Goal: Navigation & Orientation: Find specific page/section

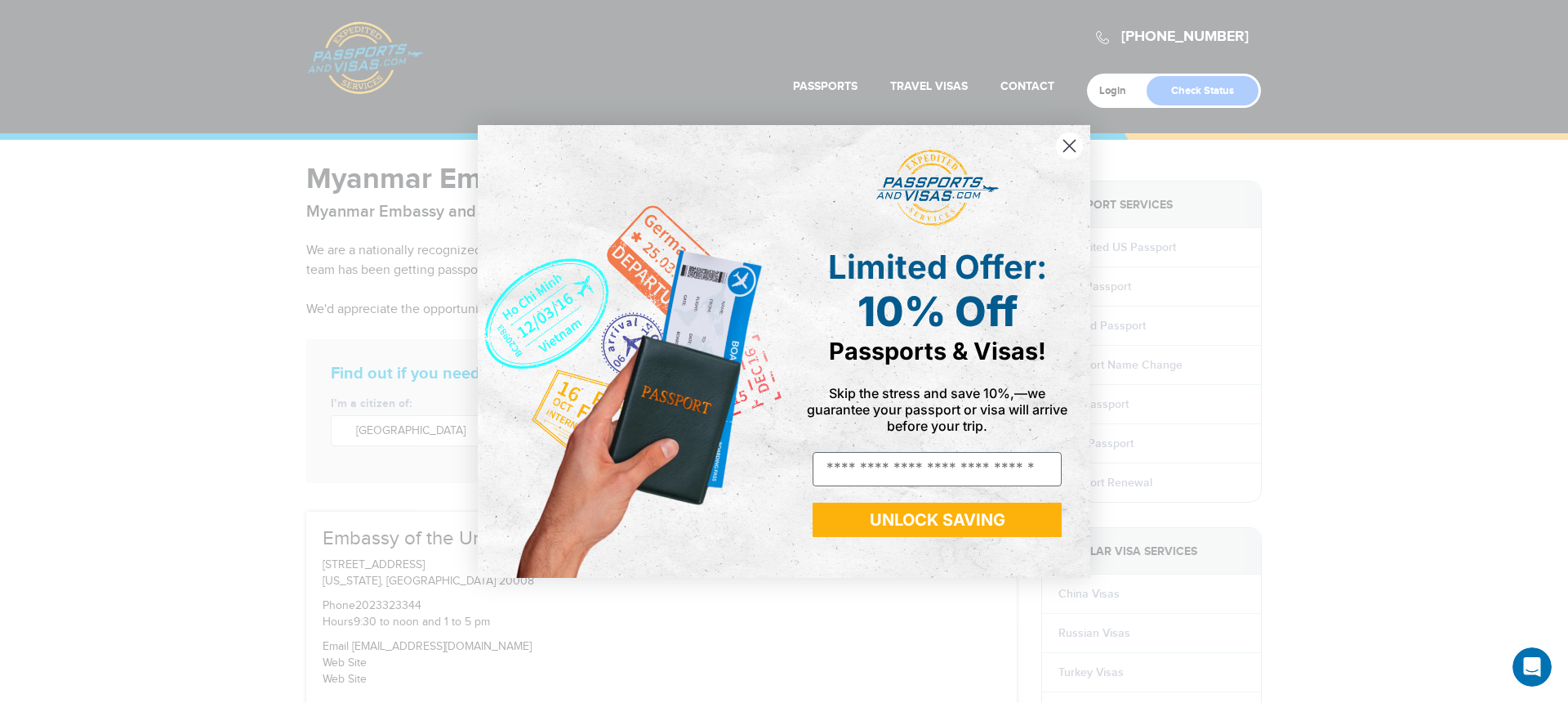
click at [1073, 145] on circle "Close dialog" at bounding box center [1069, 146] width 27 height 27
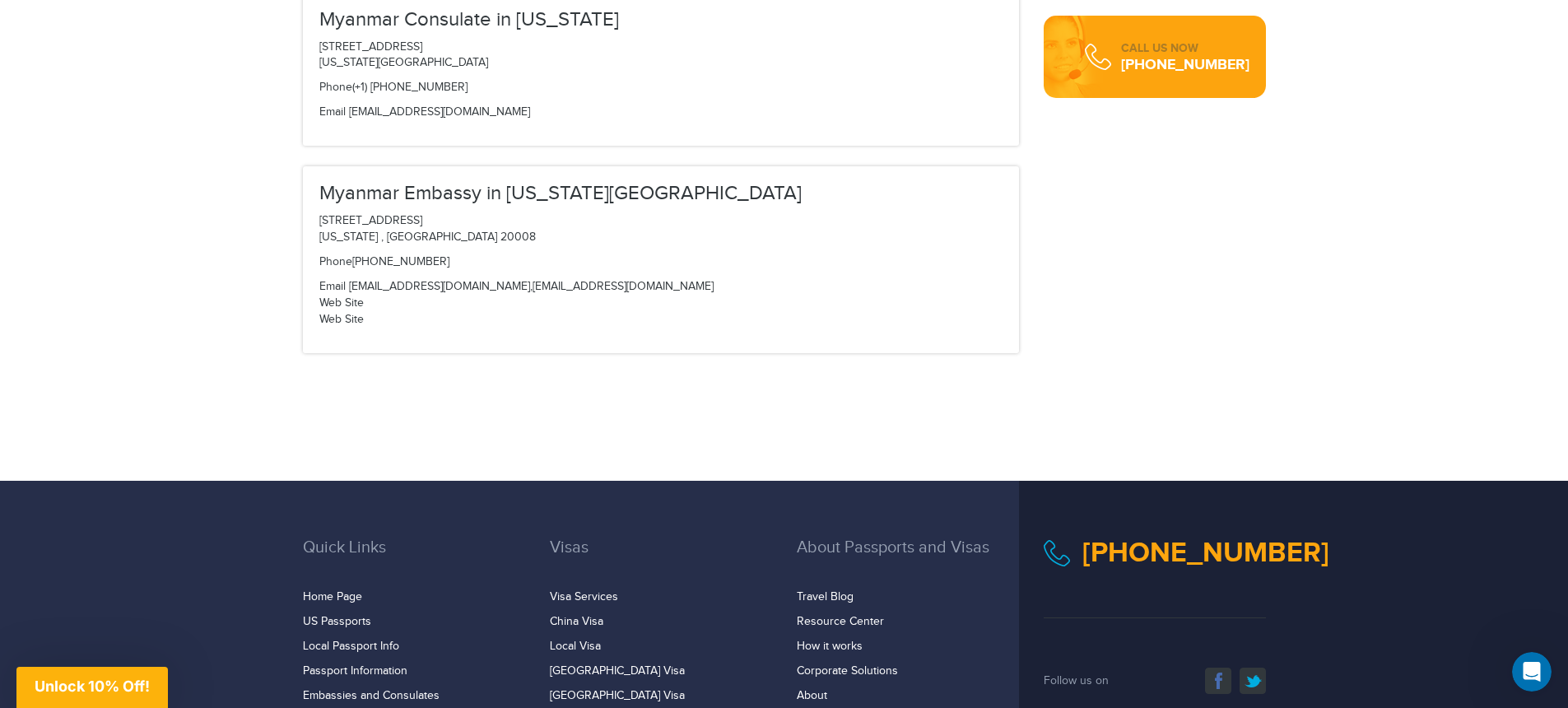
scroll to position [860, 0]
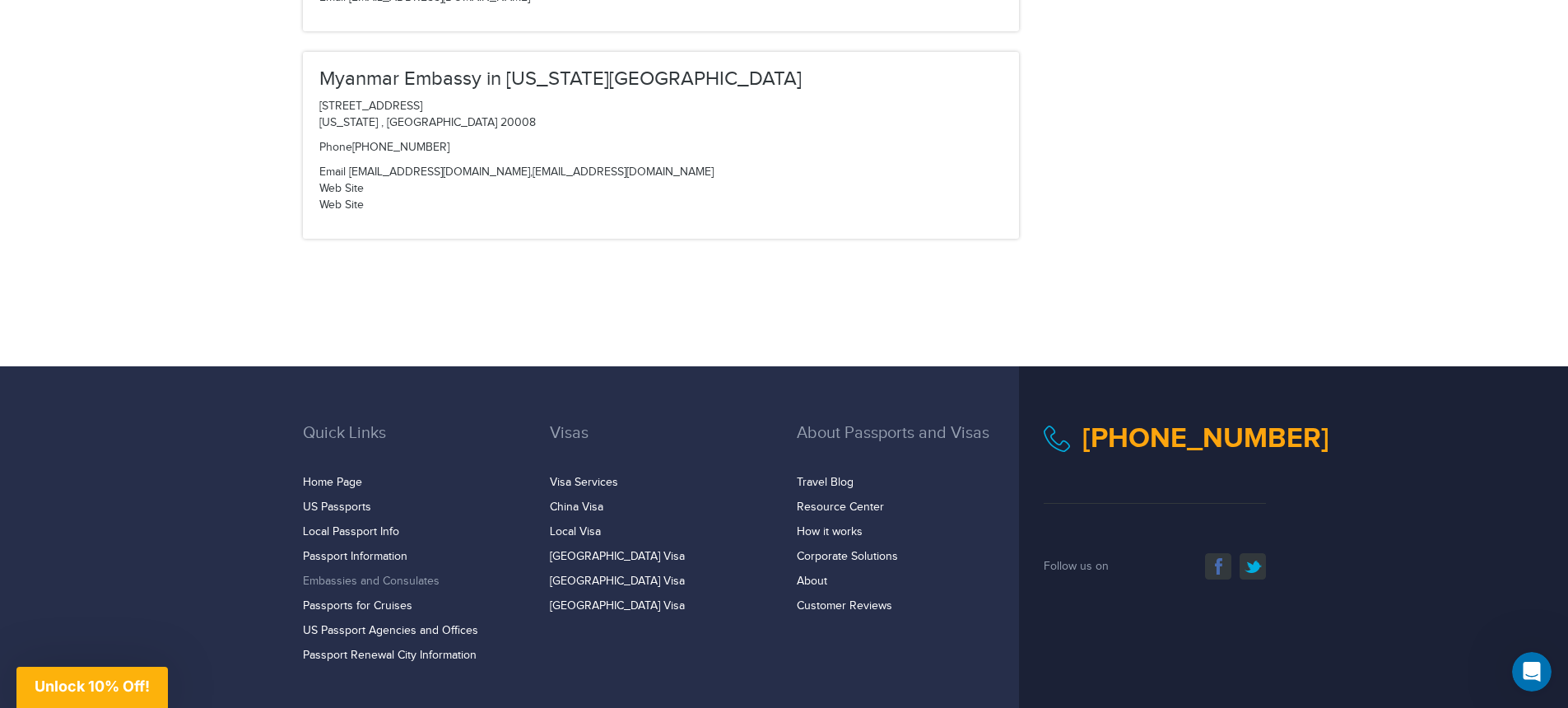
click at [388, 580] on link "Embassies and Consulates" at bounding box center [371, 580] width 137 height 13
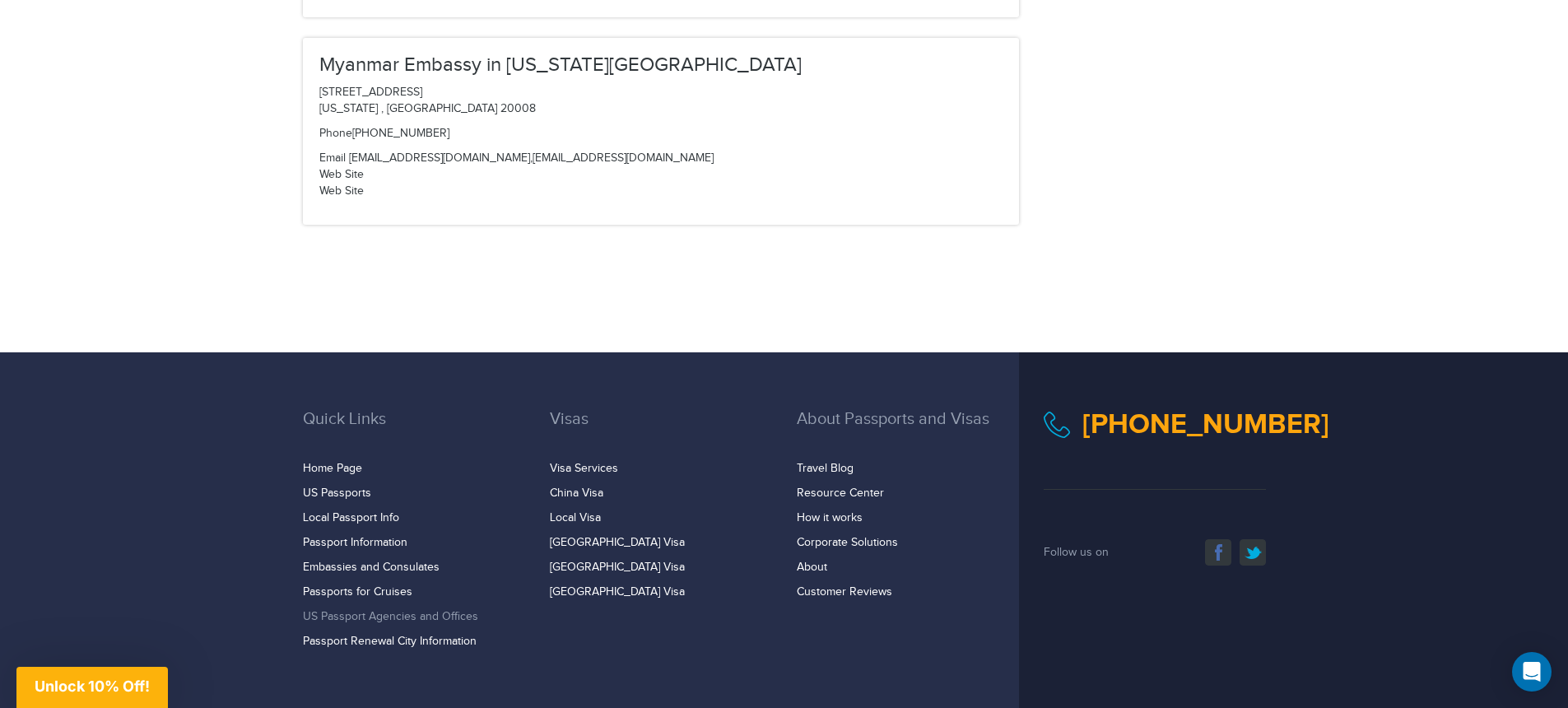
click at [400, 614] on link "US Passport Agencies and Offices" at bounding box center [390, 616] width 175 height 13
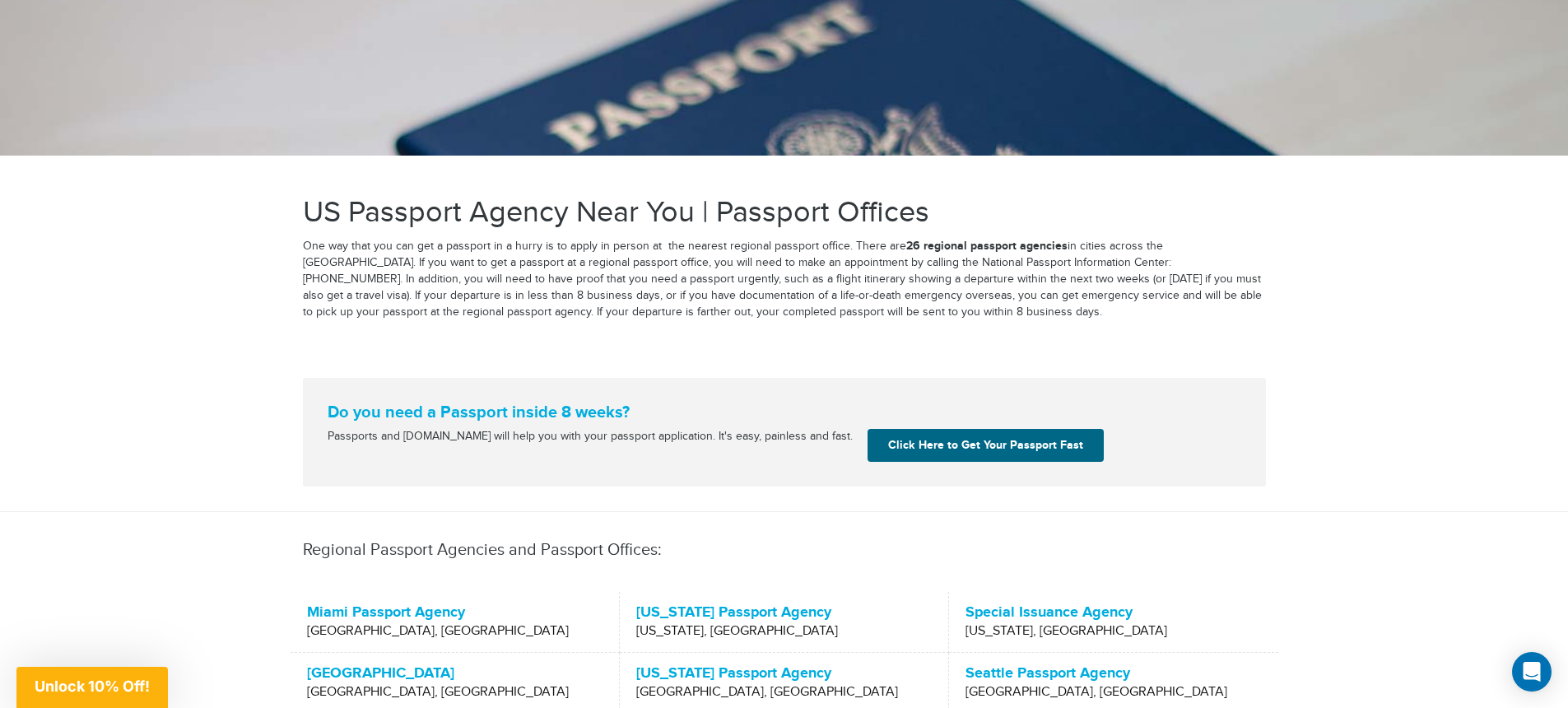
scroll to position [268, 0]
